Goal: Task Accomplishment & Management: Manage account settings

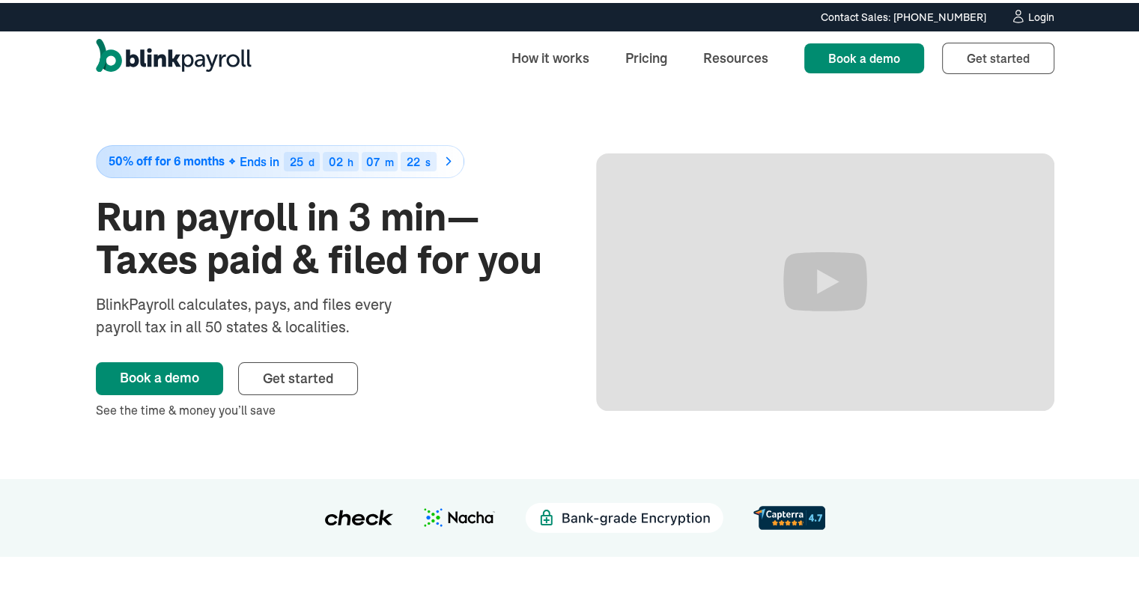
click at [1033, 9] on div "Login" at bounding box center [1041, 14] width 26 height 10
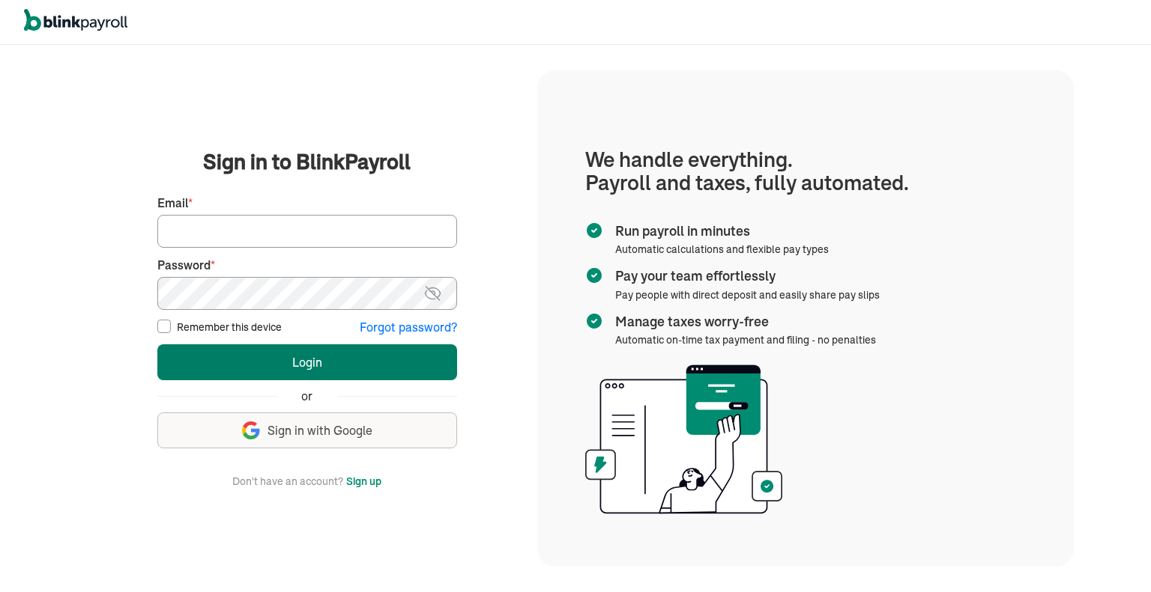
type input "AKATTAN@USEPEAKPAY.COM"
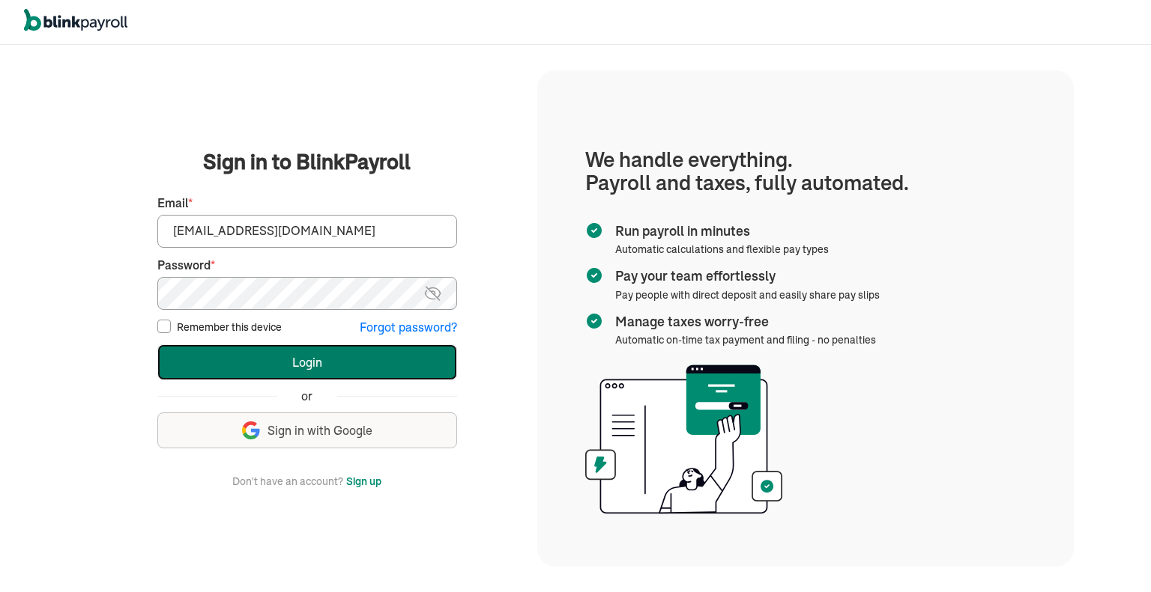
click at [330, 365] on button "Login" at bounding box center [307, 363] width 300 height 36
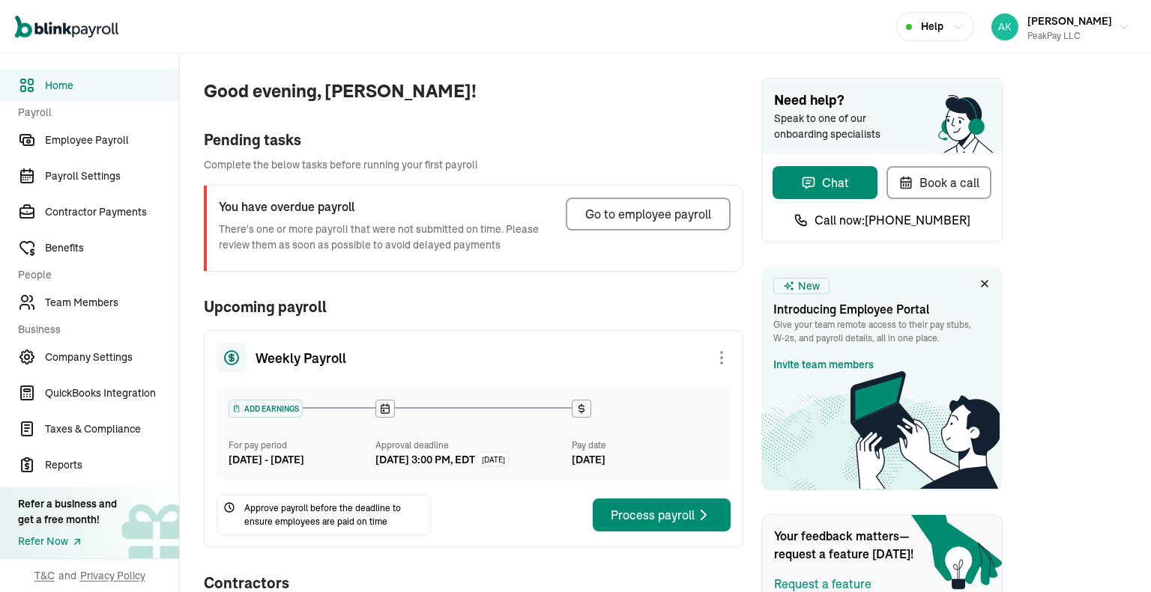
click at [728, 202] on button "Go to employee payroll" at bounding box center [648, 214] width 165 height 33
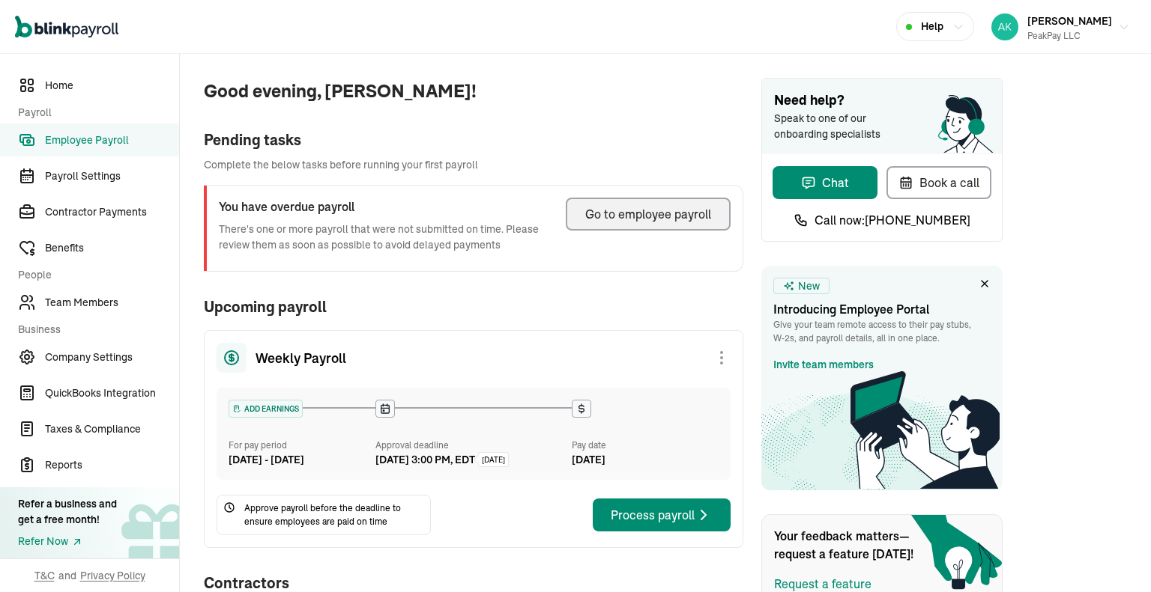
click at [719, 206] on button "Go to employee payroll" at bounding box center [648, 214] width 165 height 33
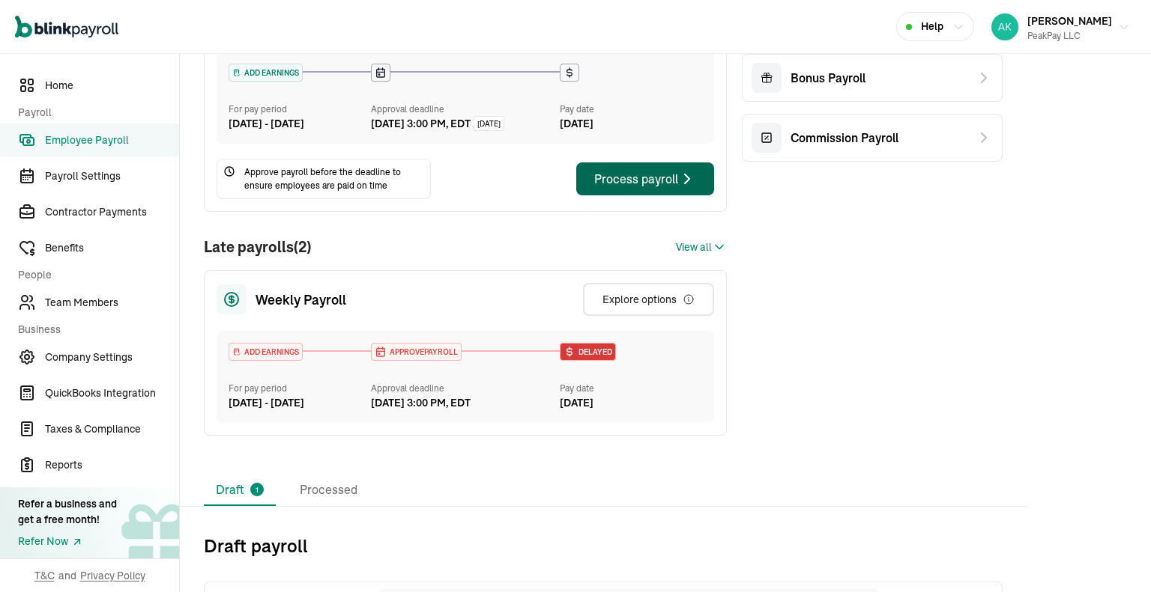
click at [677, 188] on div "Process payroll" at bounding box center [645, 179] width 102 height 18
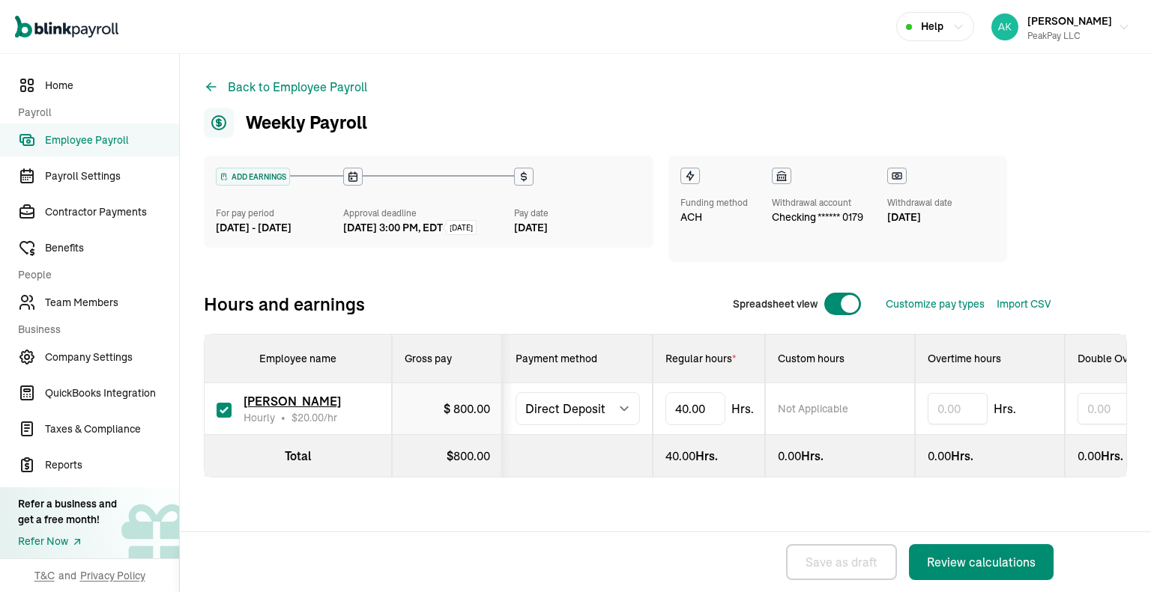
select select "direct_deposit"
click at [849, 308] on span at bounding box center [849, 304] width 18 height 18
checkbox input "false"
select select "direct_deposit"
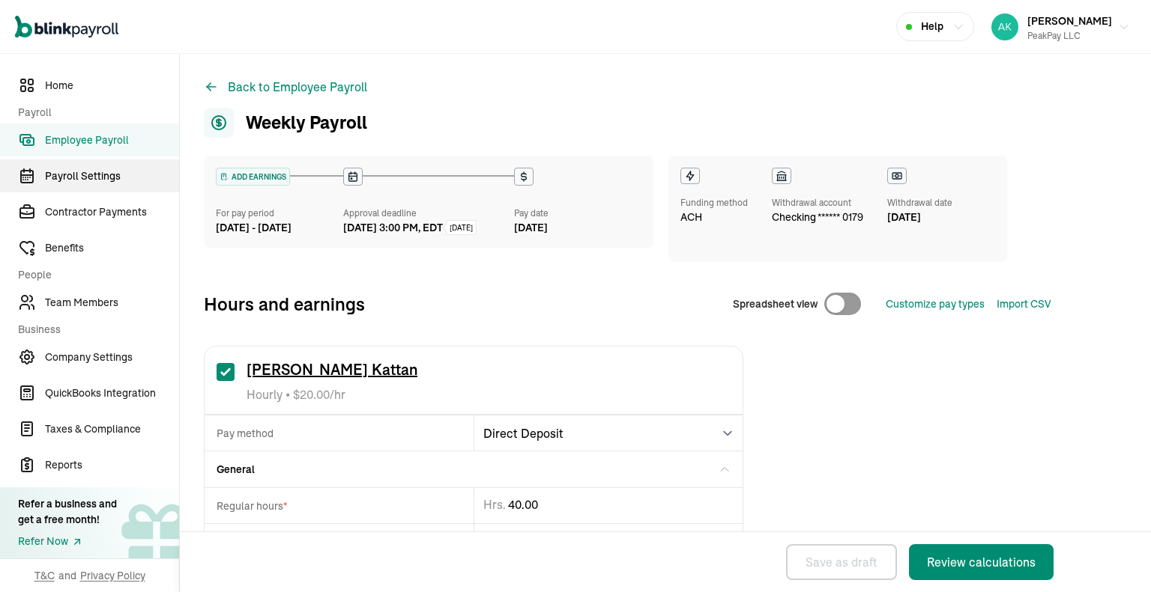
click at [124, 173] on span "Payroll Settings" at bounding box center [112, 177] width 134 height 16
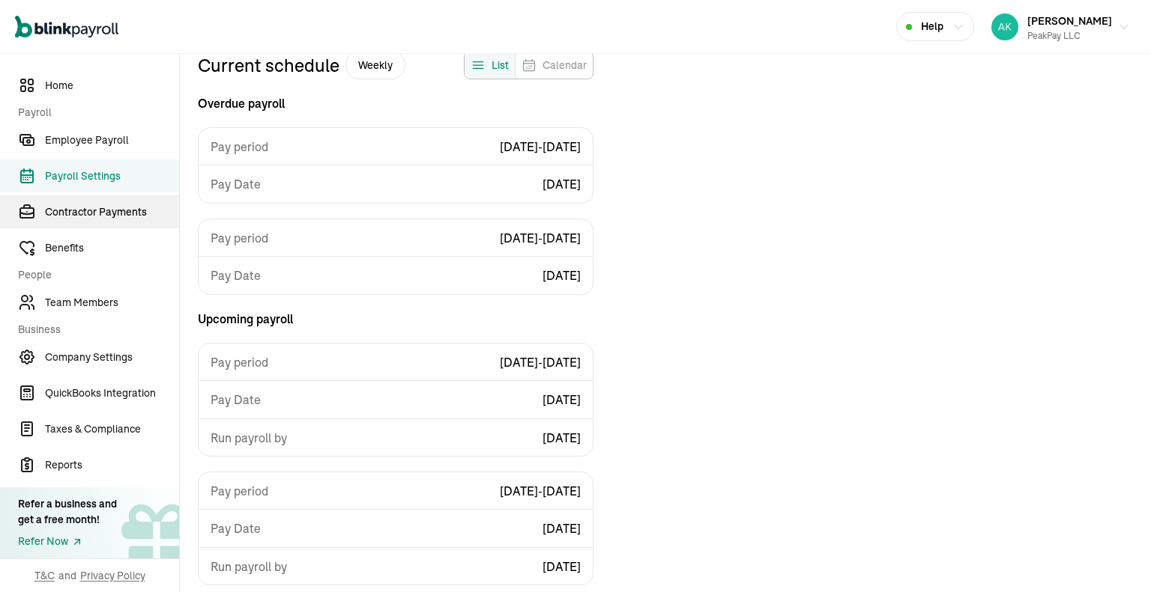
click at [142, 213] on span "Contractor Payments" at bounding box center [112, 212] width 134 height 16
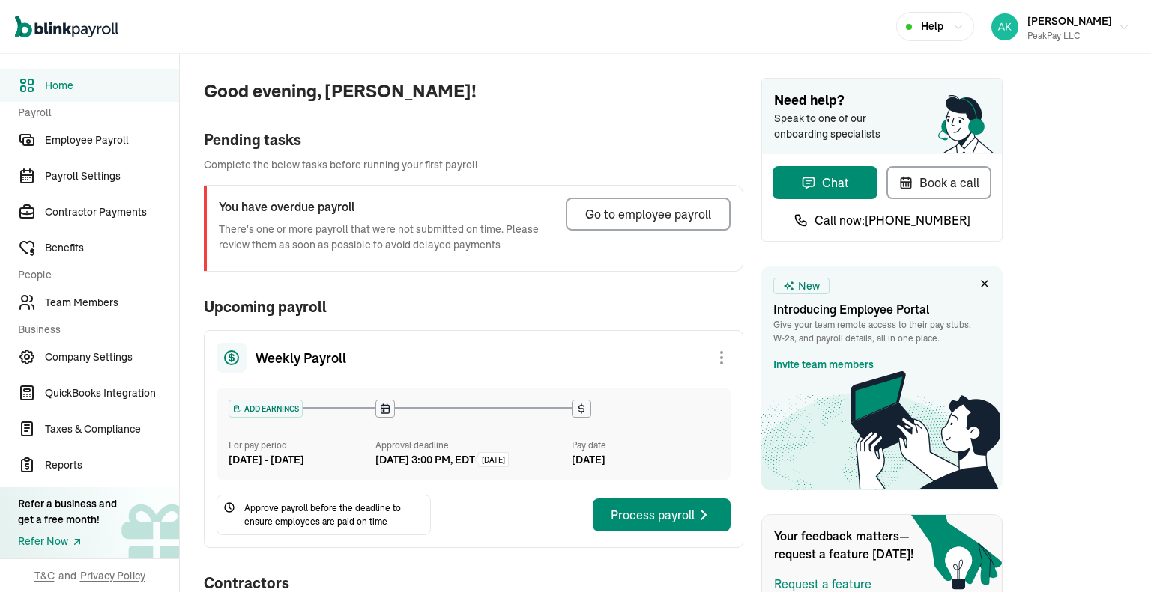
click at [728, 202] on button "Go to employee payroll" at bounding box center [648, 214] width 165 height 33
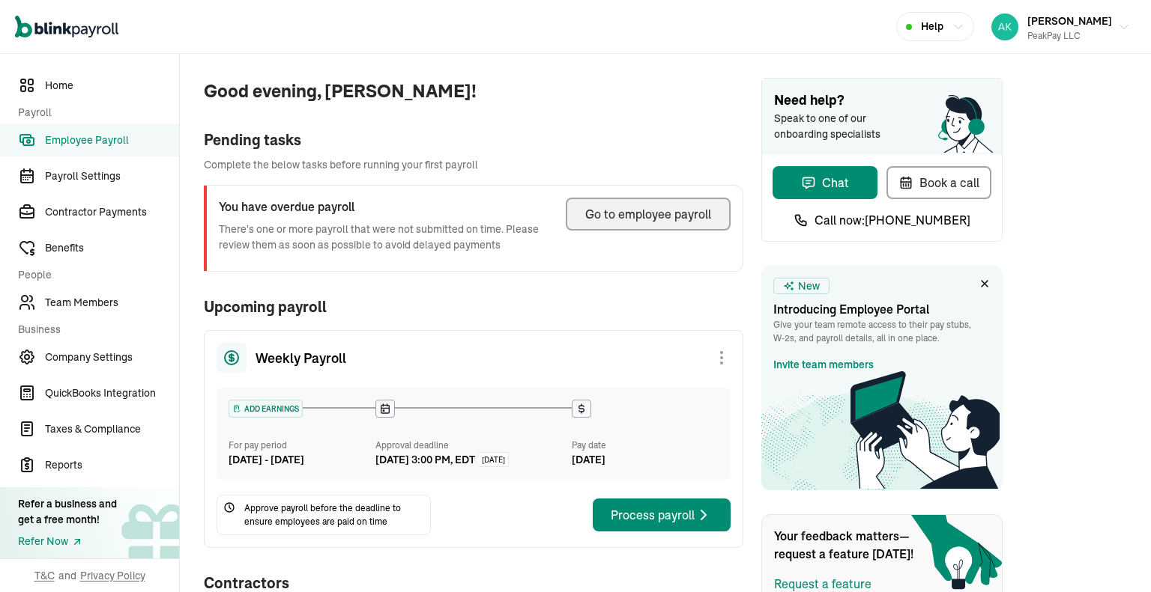
click at [719, 206] on button "Go to employee payroll" at bounding box center [648, 214] width 165 height 33
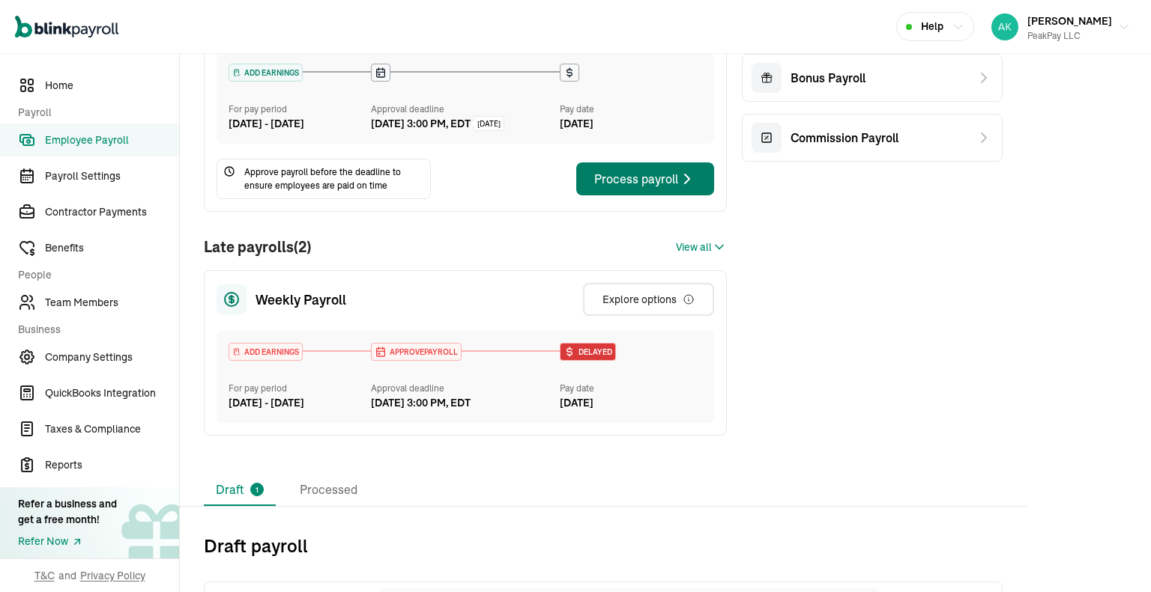
click at [677, 188] on div "Process payroll" at bounding box center [645, 179] width 102 height 18
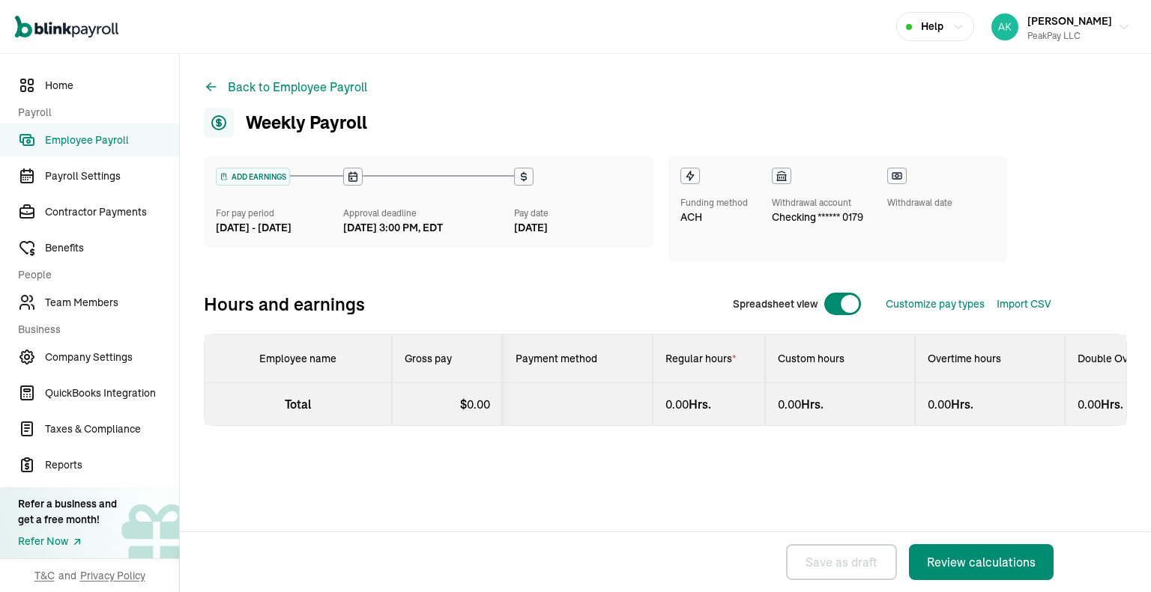
select select "direct_deposit"
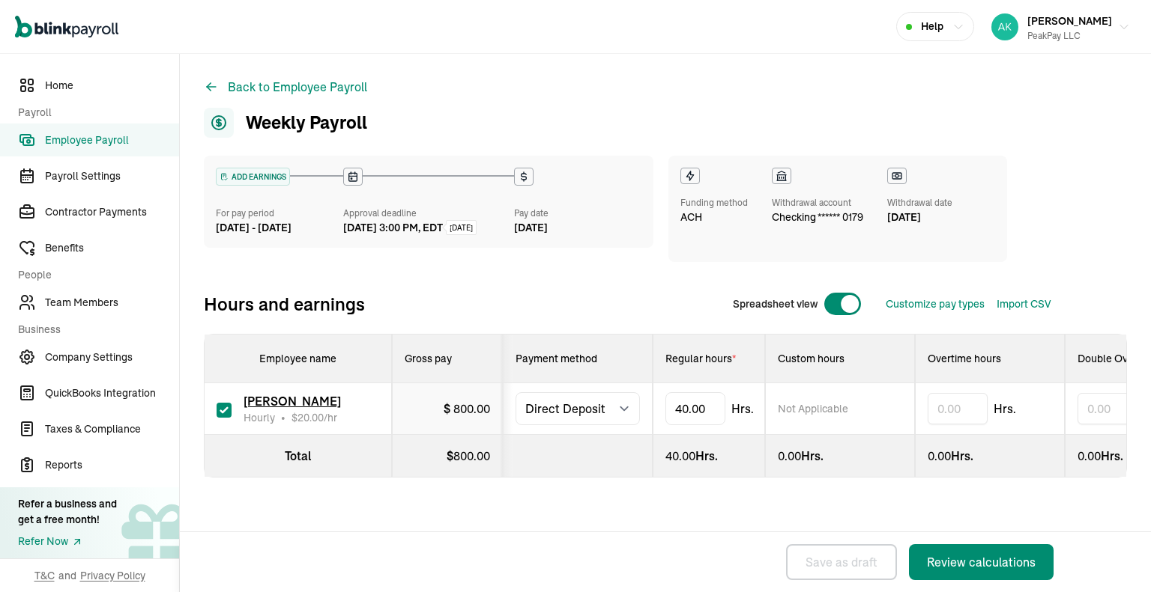
select select "direct_deposit"
click at [849, 308] on span at bounding box center [849, 304] width 18 height 18
checkbox input "false"
select select "direct_deposit"
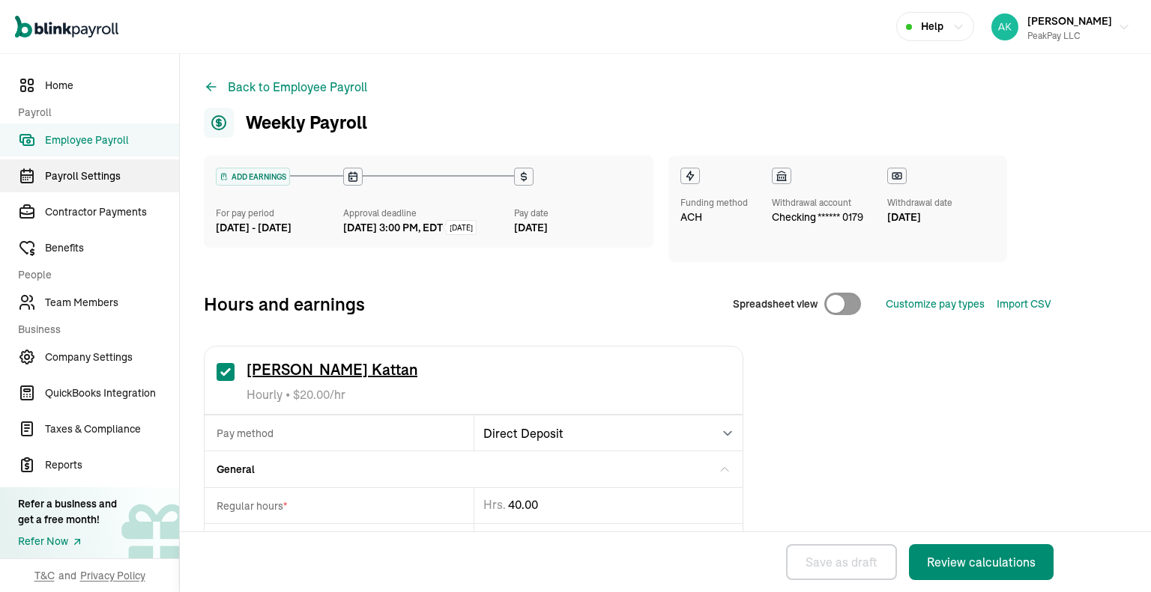
click at [124, 173] on span "Payroll Settings" at bounding box center [112, 177] width 134 height 16
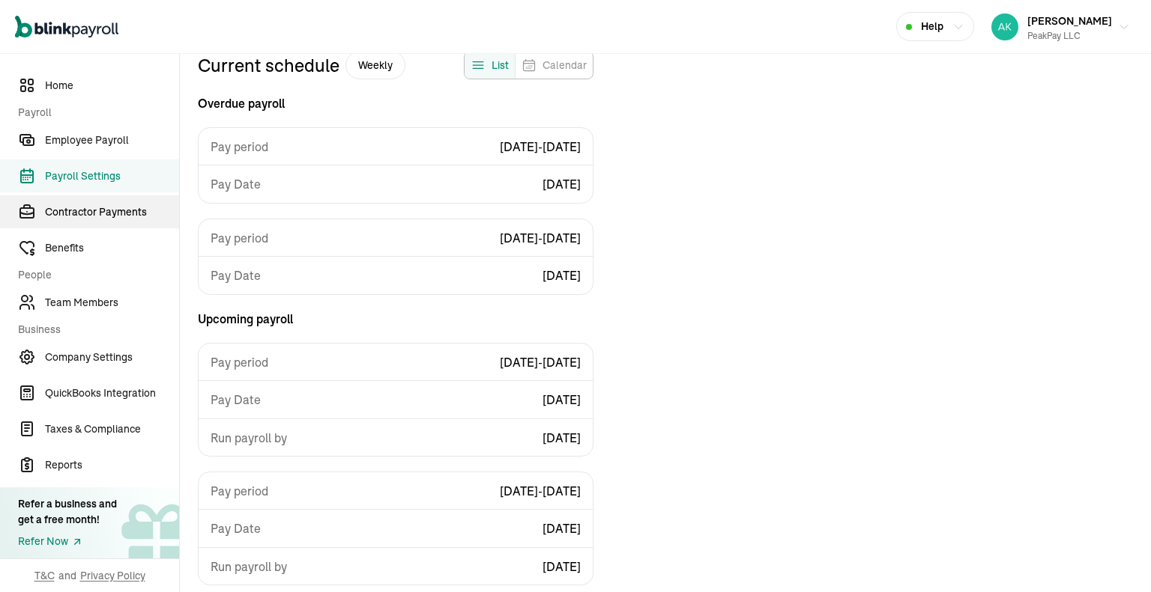
click at [142, 213] on span "Contractor Payments" at bounding box center [112, 212] width 134 height 16
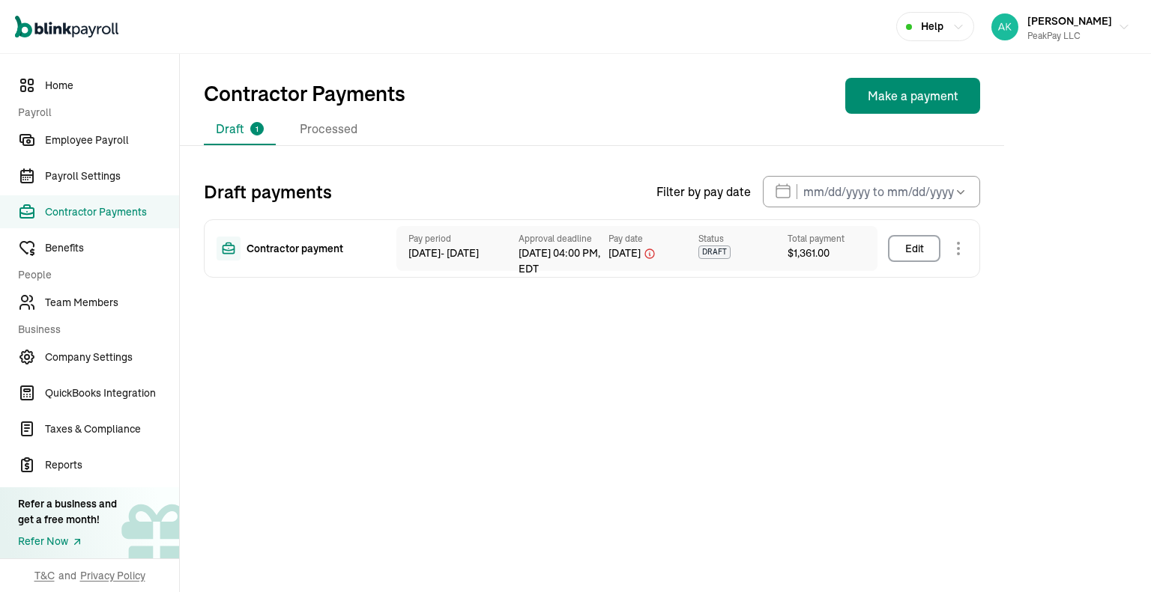
click at [807, 269] on div "Total payment $ 1,361.00" at bounding box center [832, 248] width 90 height 45
click at [310, 249] on span "Contractor payment" at bounding box center [294, 249] width 97 height 16
click at [1, 390] on link "QuickBooks Integration" at bounding box center [89, 393] width 179 height 33
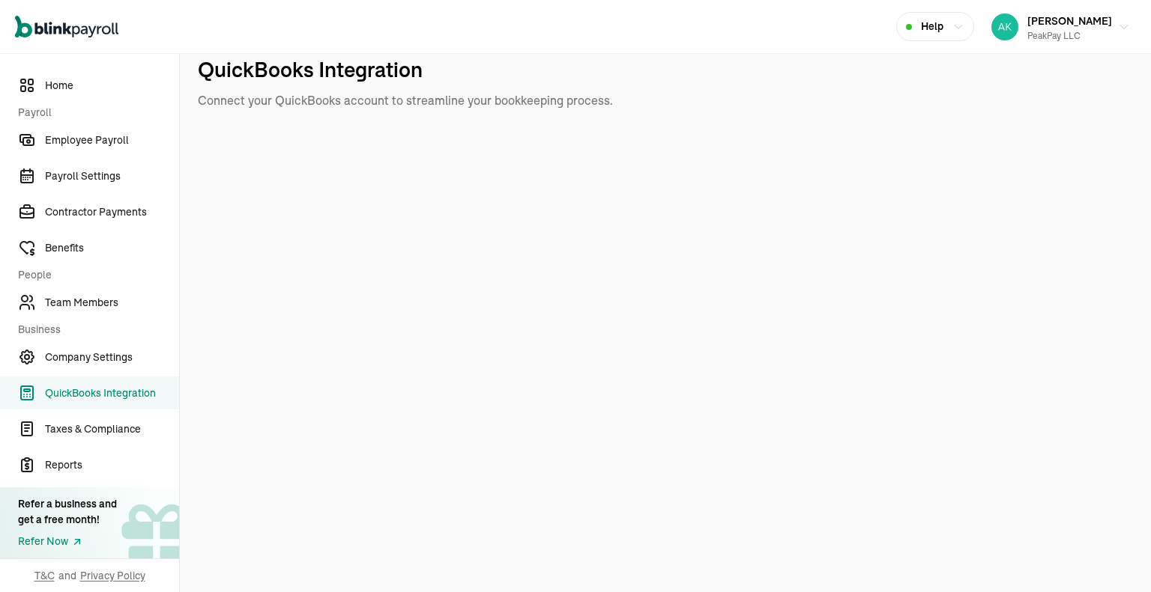
click at [104, 382] on link "QuickBooks Integration" at bounding box center [89, 393] width 179 height 33
click at [1072, 44] on button "[PERSON_NAME] PeakPay LLC" at bounding box center [1060, 26] width 151 height 37
click at [71, 203] on link "Contractor Payments" at bounding box center [89, 211] width 179 height 33
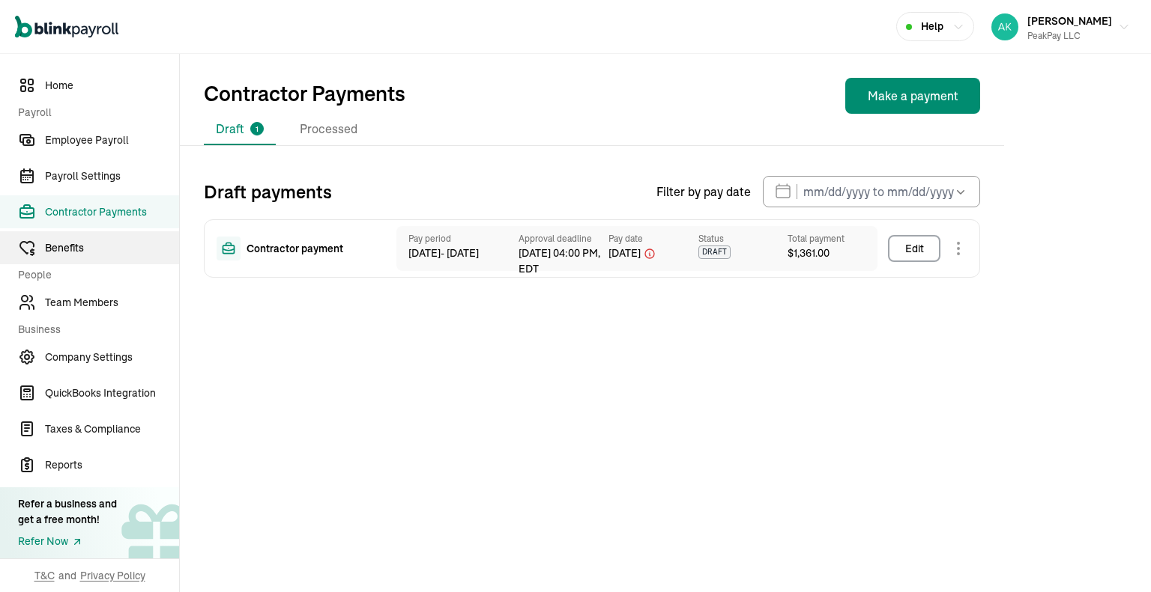
click at [87, 258] on link "Benefits" at bounding box center [89, 247] width 179 height 33
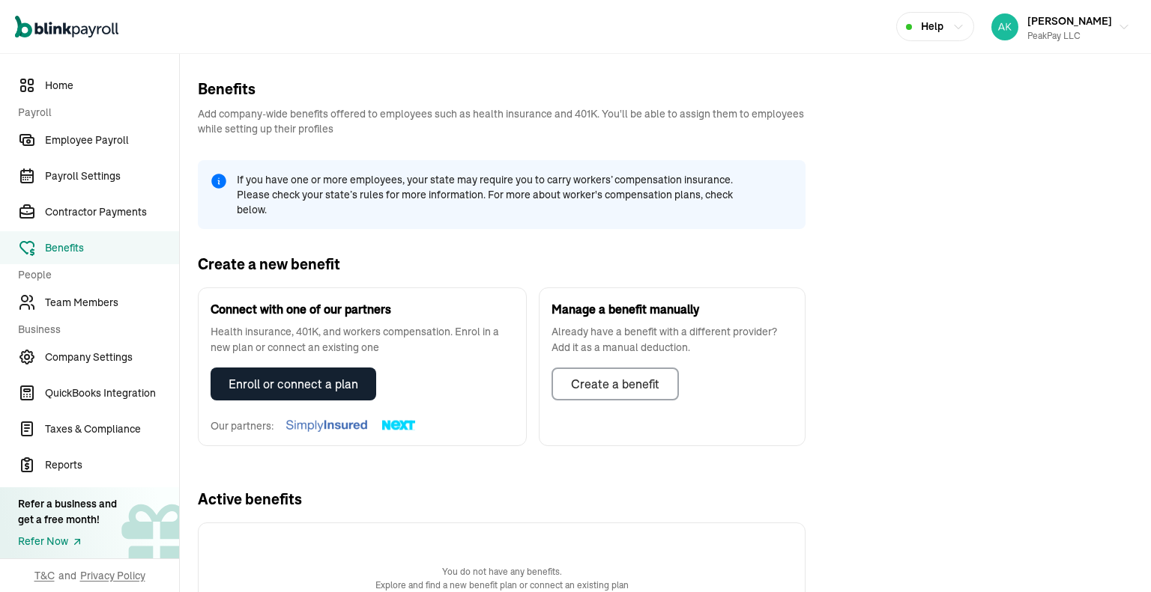
click at [142, 157] on nav "Home Payroll Employee Payroll Payroll Settings Contractor Payments Benefits Peo…" at bounding box center [89, 323] width 179 height 539
click at [135, 148] on link "Employee Payroll" at bounding box center [89, 140] width 179 height 33
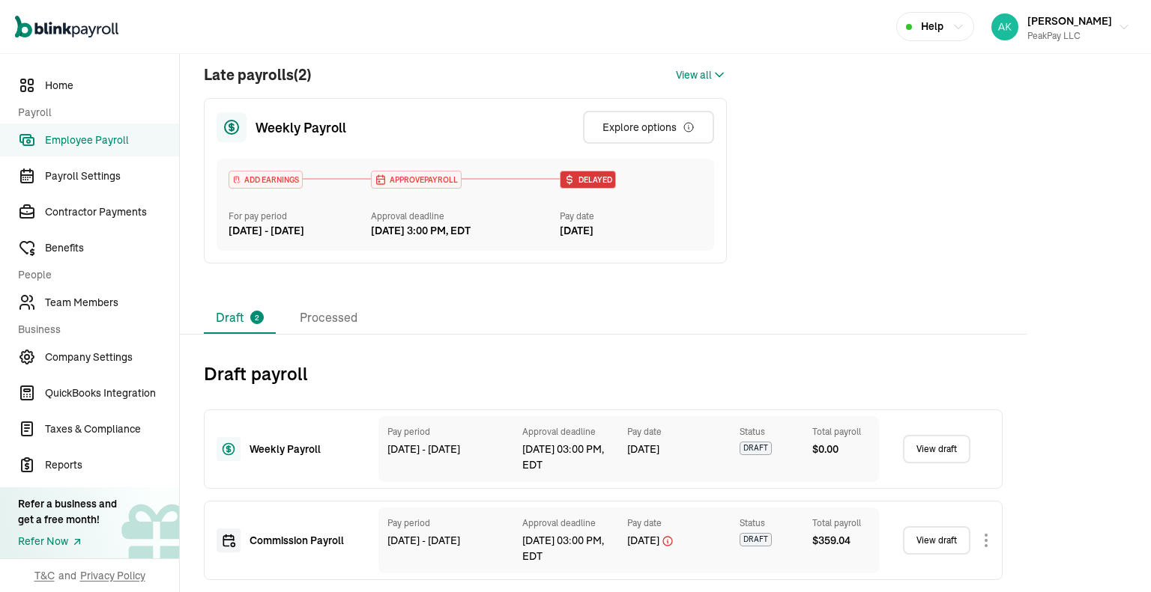
scroll to position [326, 0]
click at [748, 547] on span "DRAFT" at bounding box center [755, 539] width 32 height 13
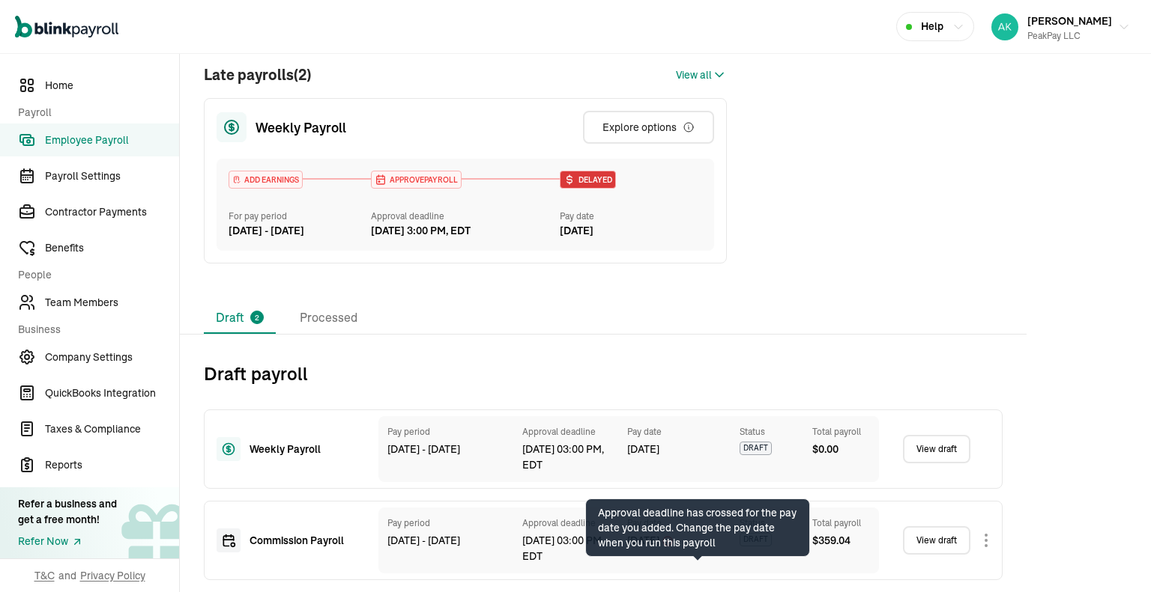
click at [698, 549] on div "[DATE]" at bounding box center [675, 541] width 97 height 16
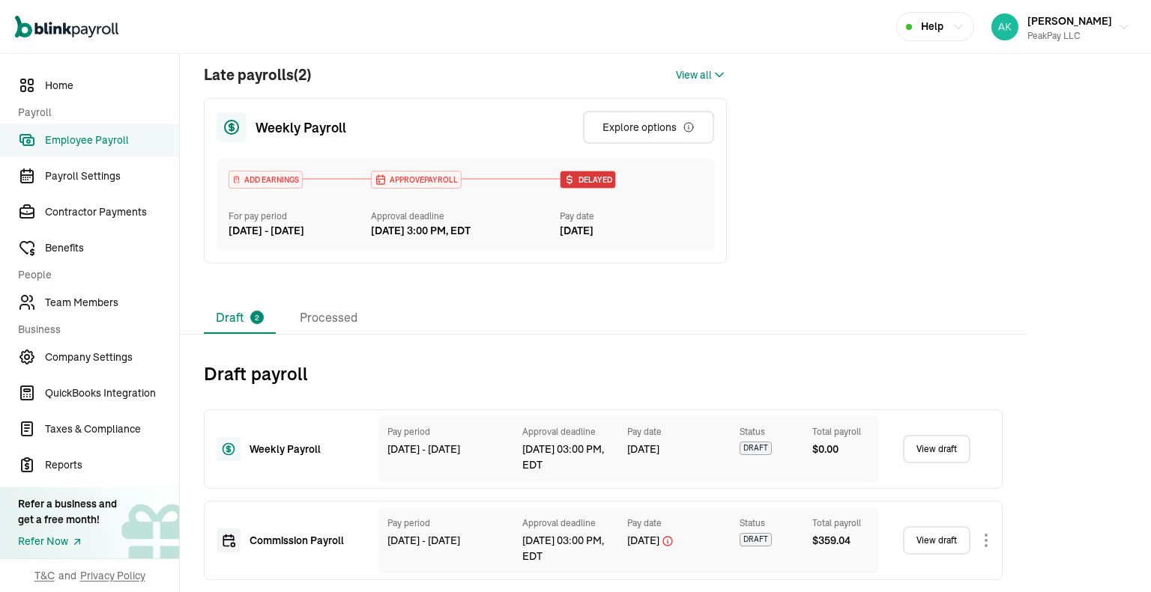
click at [685, 392] on div "Weekly Payroll Pay period [DATE] - [DATE] Approval deadline [DATE] 03:00 PM, ED…" at bounding box center [603, 483] width 798 height 195
click at [281, 445] on div "Weekly Payroll" at bounding box center [285, 449] width 138 height 24
click at [318, 454] on div "Weekly Payroll" at bounding box center [301, 450] width 105 height 16
click at [123, 173] on span "Payroll Settings" at bounding box center [112, 177] width 134 height 16
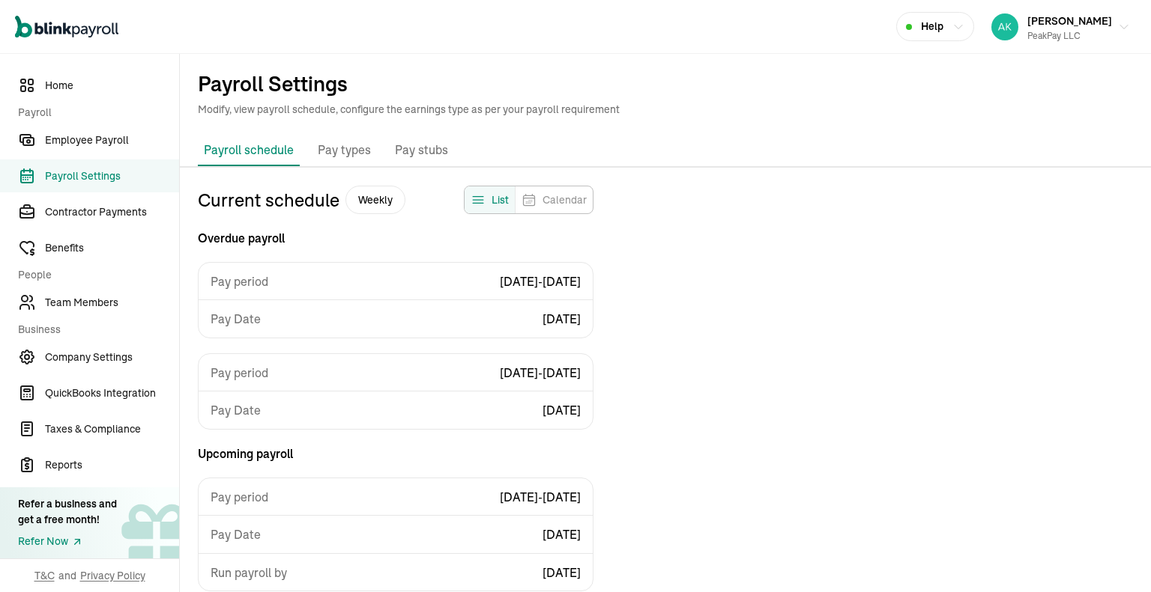
scroll to position [135, 0]
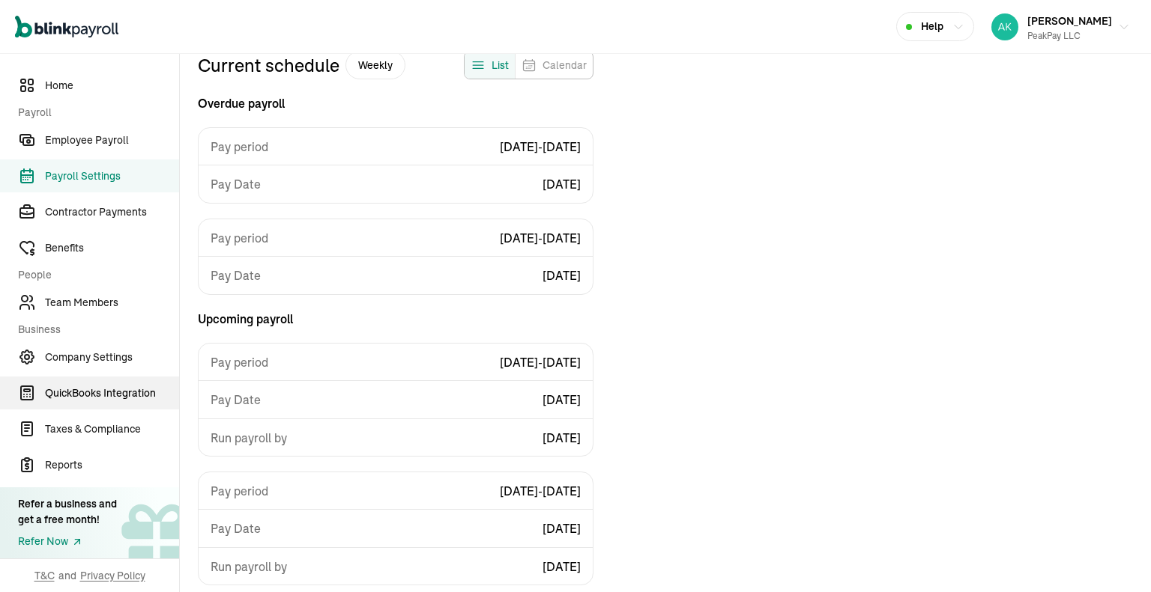
click at [111, 394] on span "QuickBooks Integration" at bounding box center [112, 394] width 134 height 16
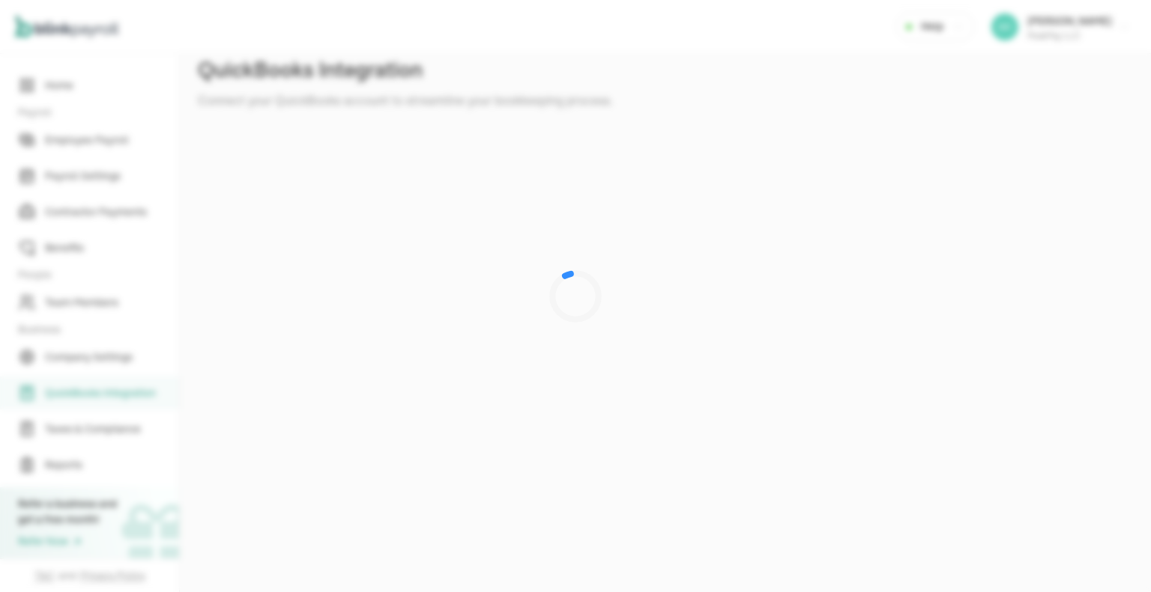
click at [96, 446] on div at bounding box center [575, 296] width 1151 height 592
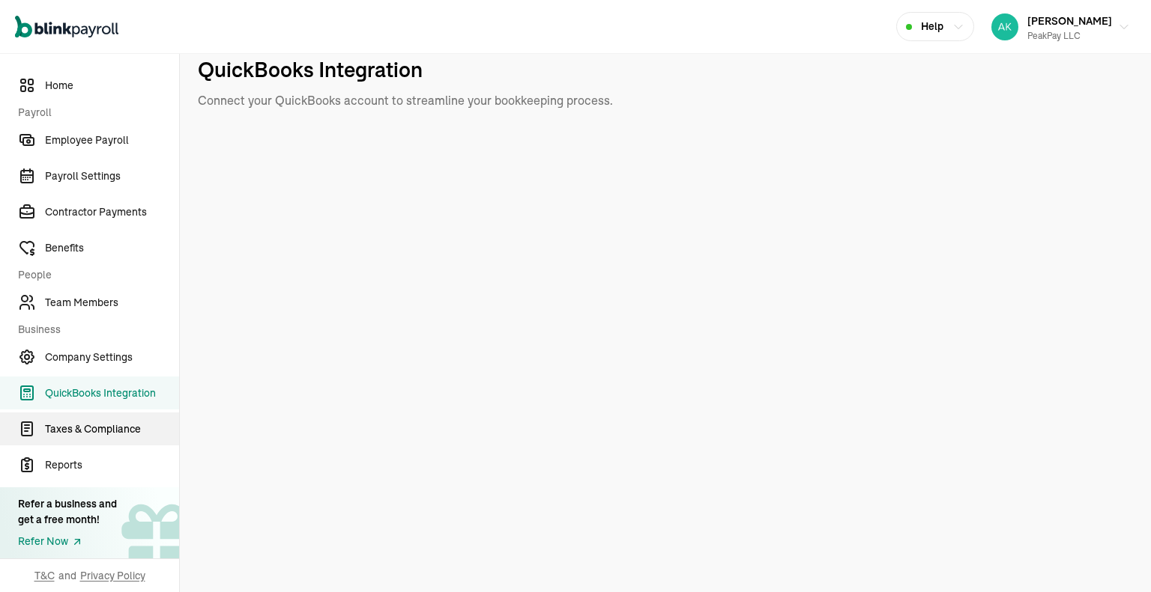
click at [102, 437] on link "Taxes & Compliance" at bounding box center [89, 429] width 179 height 33
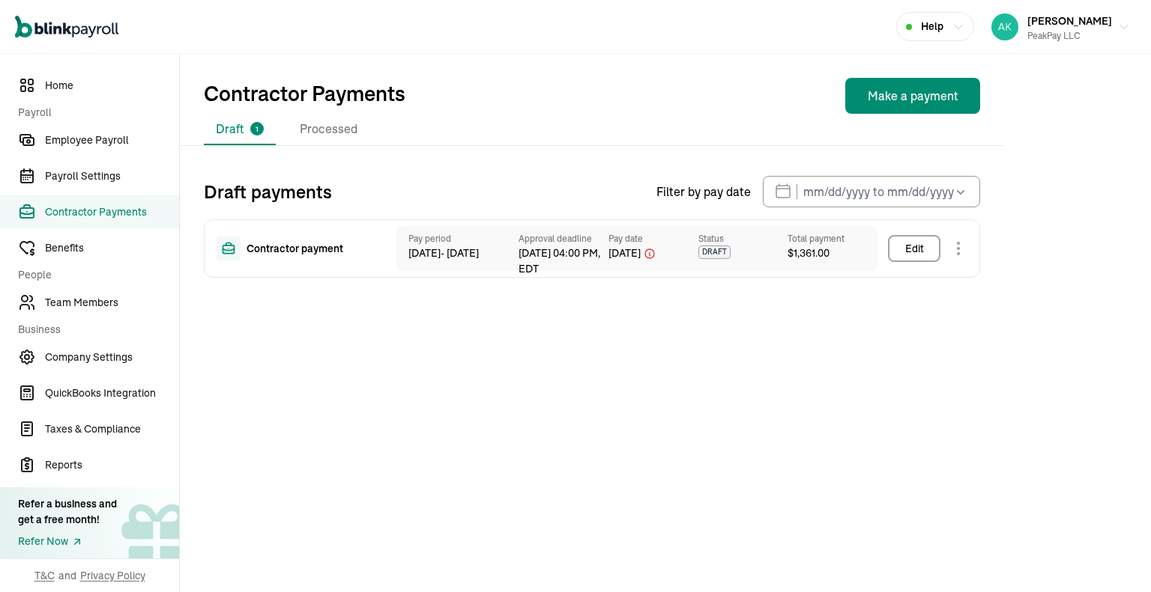
click at [807, 269] on div "Total payment $ 1,361.00" at bounding box center [832, 248] width 90 height 45
click at [310, 249] on span "Contractor payment" at bounding box center [294, 249] width 97 height 16
click at [1, 390] on link "QuickBooks Integration" at bounding box center [89, 393] width 179 height 33
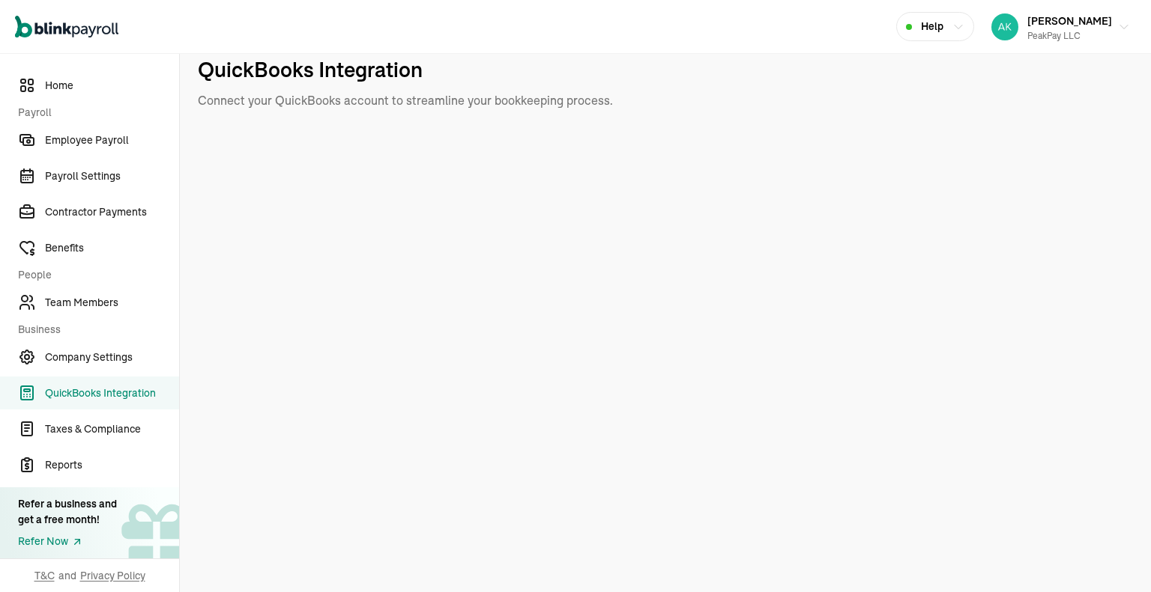
click at [104, 382] on link "QuickBooks Integration" at bounding box center [89, 393] width 179 height 33
click at [1072, 44] on button "[PERSON_NAME] PeakPay LLC" at bounding box center [1060, 26] width 151 height 37
click at [71, 203] on link "Contractor Payments" at bounding box center [89, 211] width 179 height 33
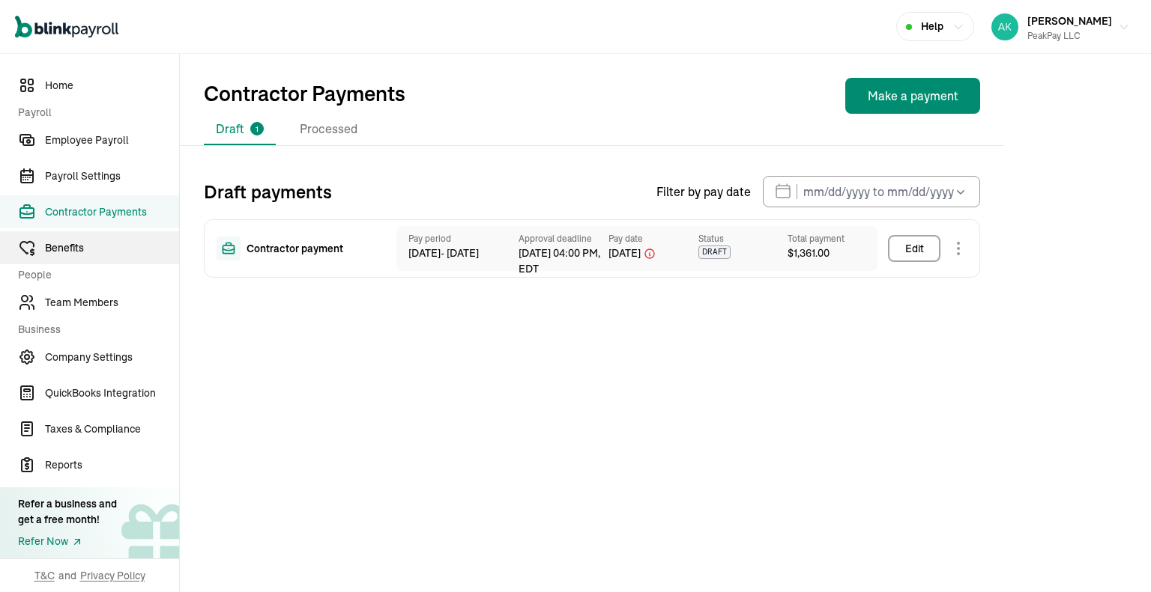
click at [87, 258] on link "Benefits" at bounding box center [89, 247] width 179 height 33
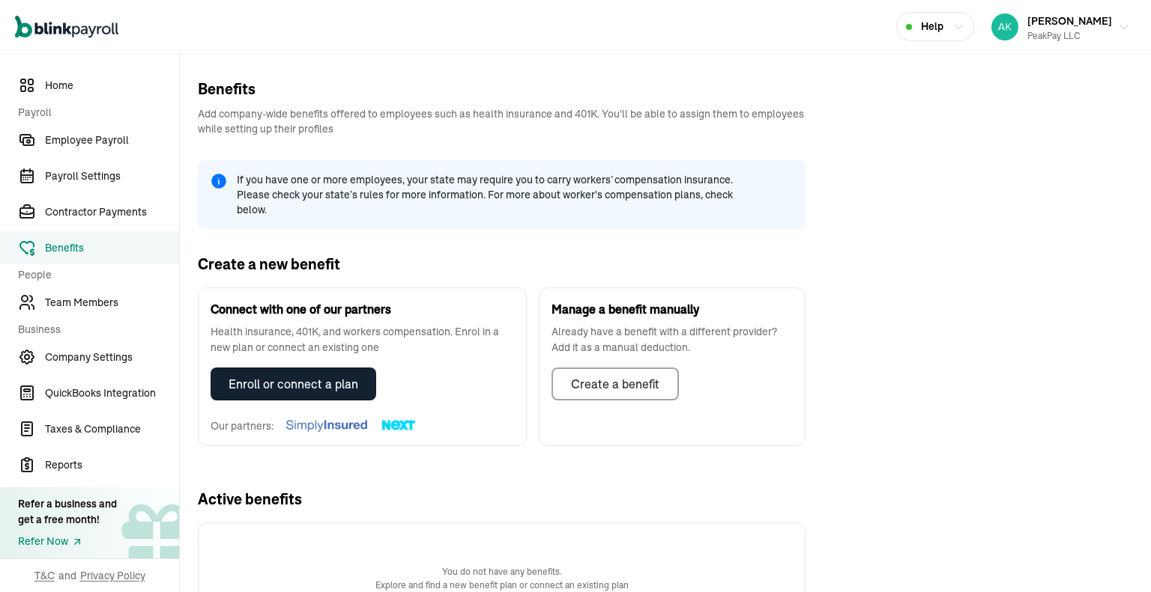
click at [142, 157] on nav "Home Payroll Employee Payroll Payroll Settings Contractor Payments Benefits Peo…" at bounding box center [89, 323] width 179 height 539
click at [135, 148] on link "Employee Payroll" at bounding box center [89, 140] width 179 height 33
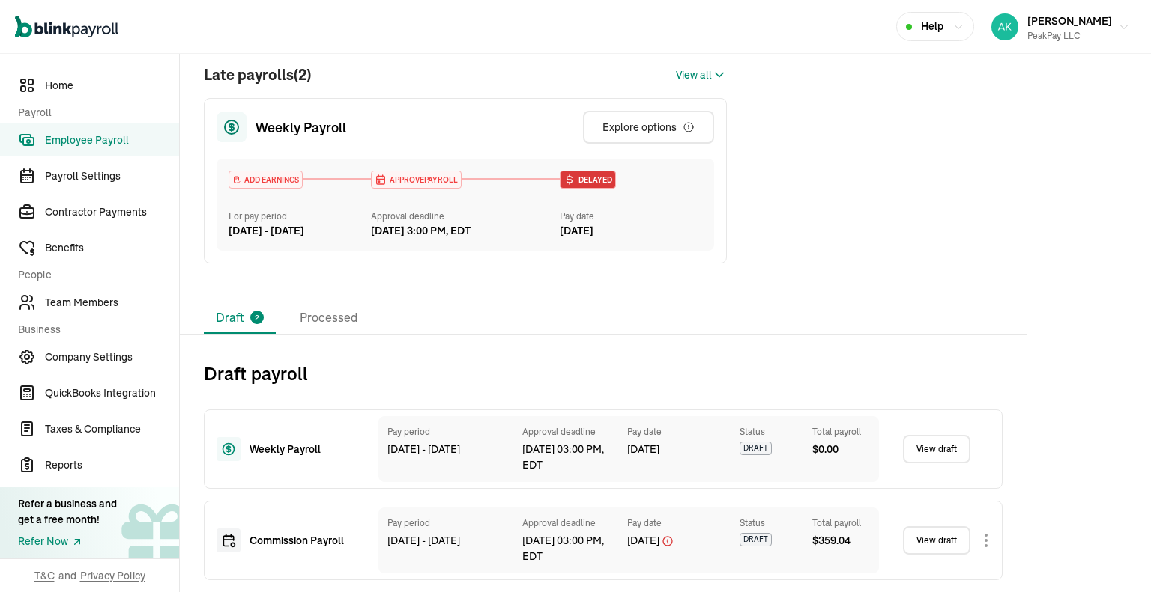
scroll to position [326, 0]
click at [748, 547] on span "DRAFT" at bounding box center [755, 539] width 32 height 13
click at [698, 549] on div "[DATE]" at bounding box center [675, 541] width 97 height 16
click at [685, 392] on div "Weekly Payroll Pay period [DATE] - [DATE] Approval deadline [DATE] 03:00 PM, ED…" at bounding box center [603, 483] width 798 height 195
click at [281, 445] on div "Weekly Payroll" at bounding box center [285, 449] width 138 height 24
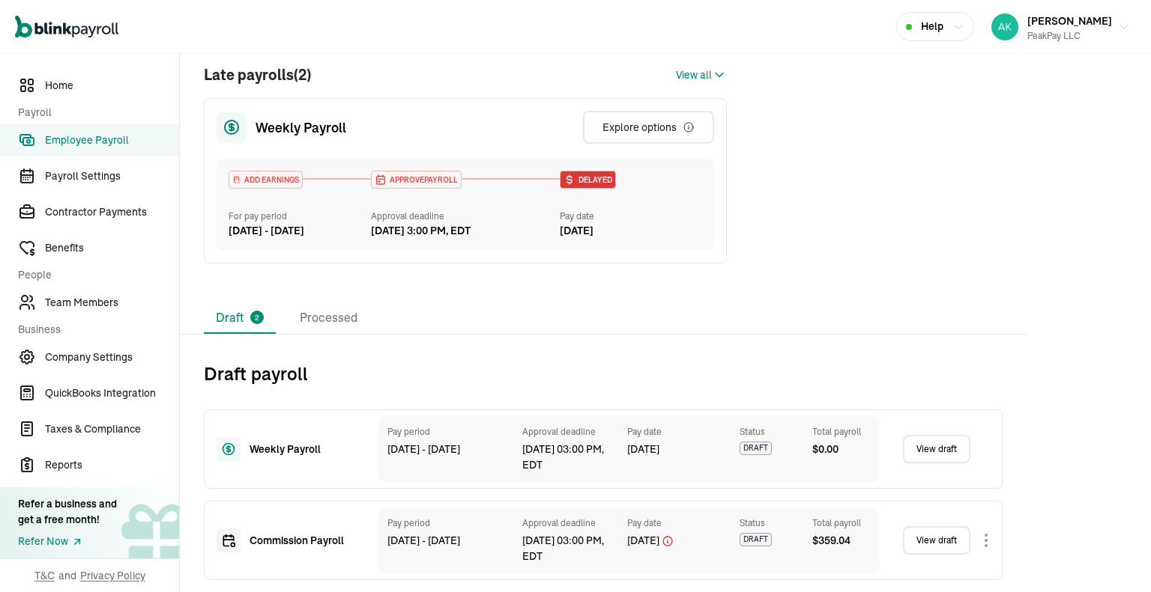
click at [318, 454] on div "Weekly Payroll" at bounding box center [301, 450] width 105 height 16
click at [123, 173] on span "Payroll Settings" at bounding box center [112, 177] width 134 height 16
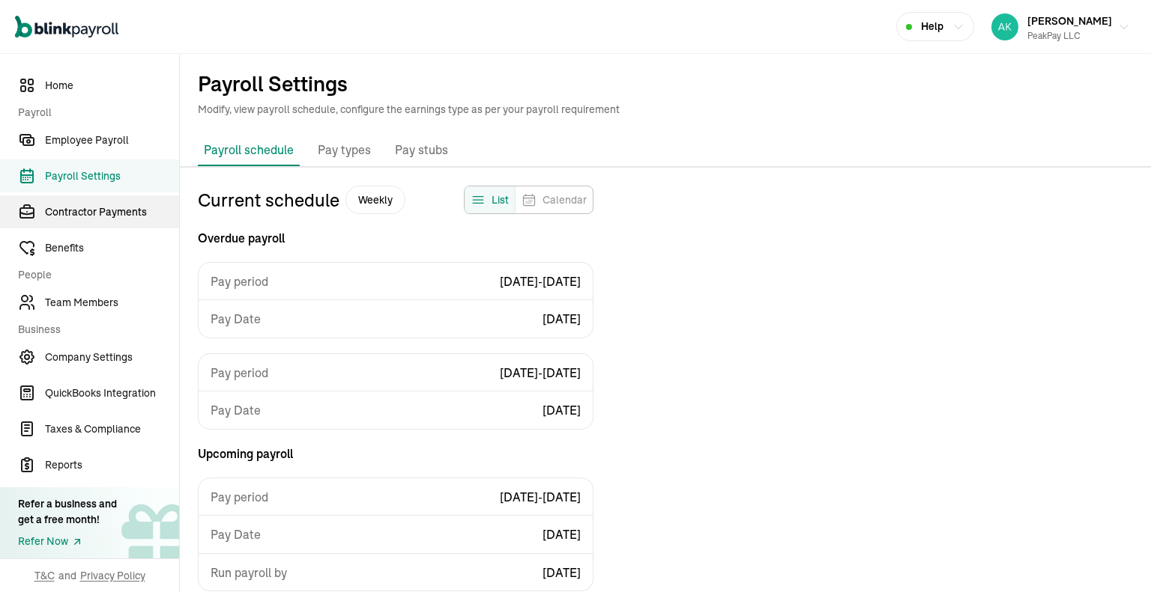
scroll to position [135, 0]
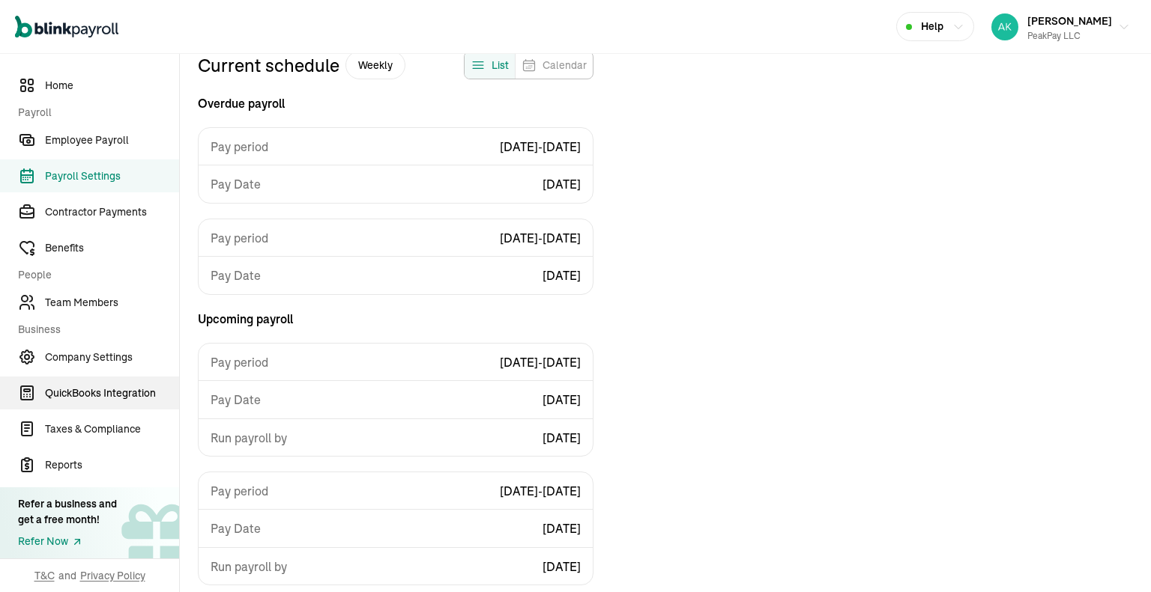
click at [111, 394] on span "QuickBooks Integration" at bounding box center [112, 394] width 134 height 16
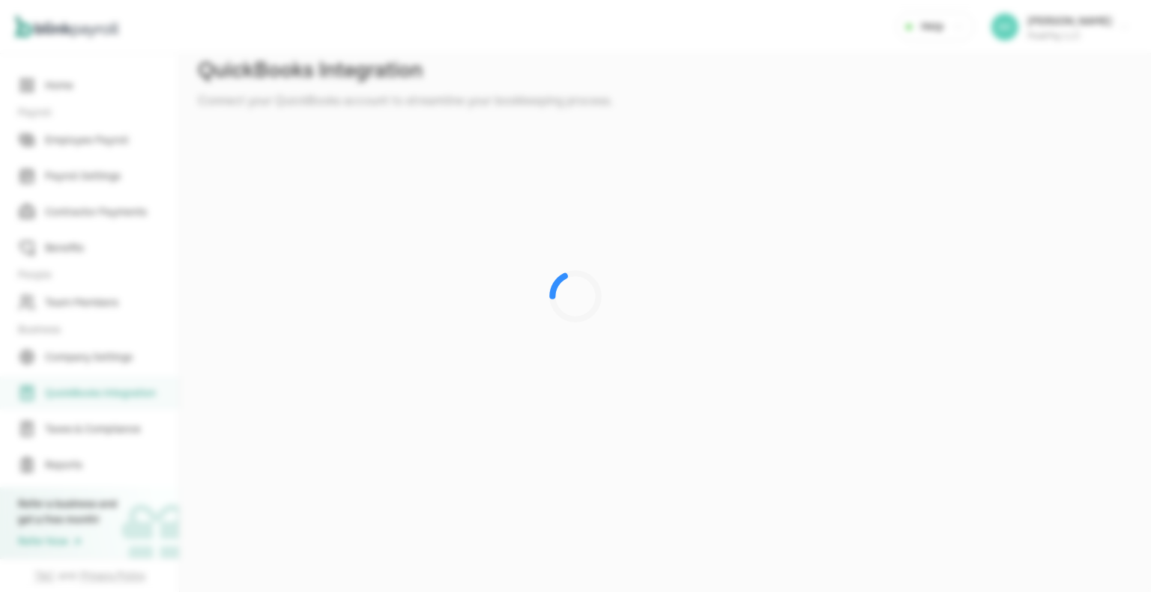
click at [96, 446] on div at bounding box center [575, 296] width 1151 height 592
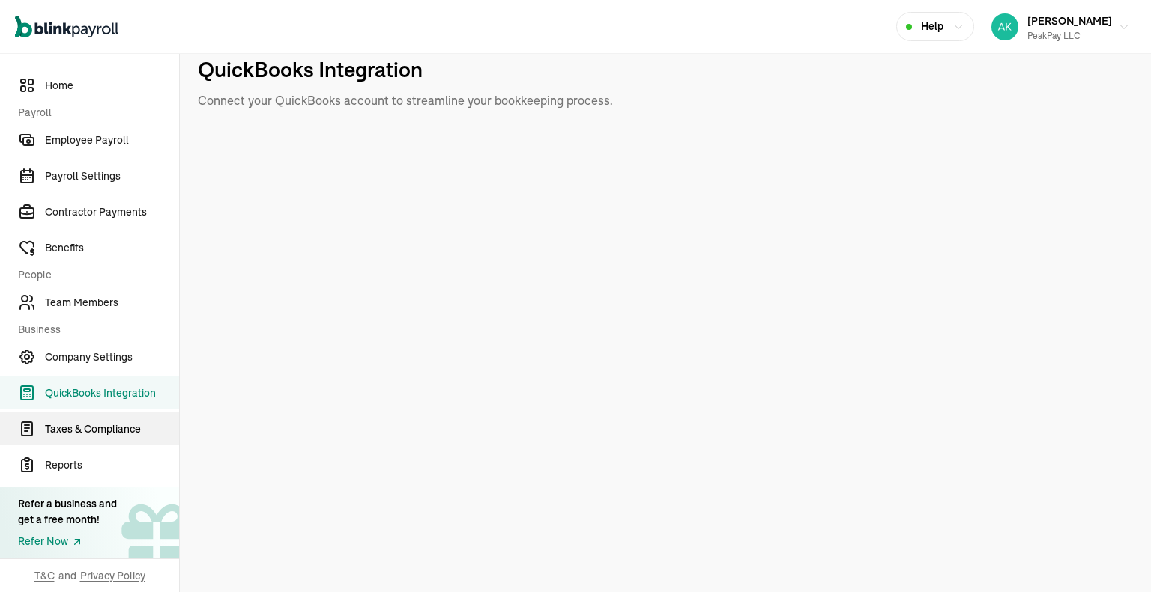
click at [102, 437] on link "Taxes & Compliance" at bounding box center [89, 429] width 179 height 33
